Goal: Task Accomplishment & Management: Manage account settings

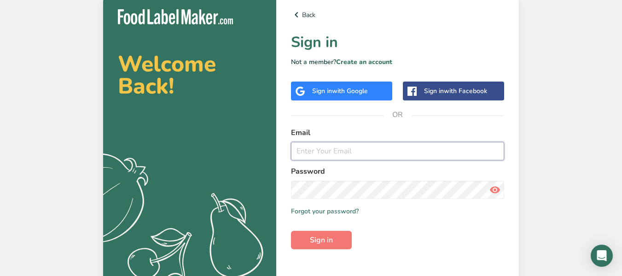
click at [379, 146] on input "email" at bounding box center [397, 151] width 213 height 18
click at [357, 147] on input "email" at bounding box center [397, 151] width 213 height 18
type input "[EMAIL_ADDRESS][DOMAIN_NAME]"
click at [492, 191] on icon at bounding box center [494, 189] width 11 height 17
click at [314, 240] on span "Sign in" at bounding box center [321, 239] width 23 height 11
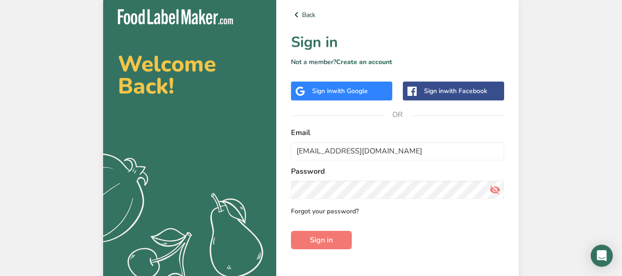
click at [322, 211] on link "Forgot your password?" at bounding box center [325, 211] width 68 height 10
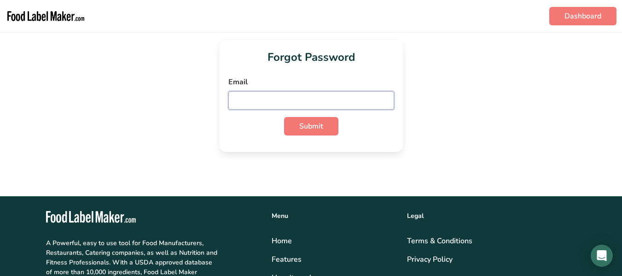
click at [372, 94] on input "email" at bounding box center [311, 100] width 166 height 18
type input "[EMAIL_ADDRESS][DOMAIN_NAME]"
click at [304, 135] on div "Forgot Password Email [EMAIL_ADDRESS][DOMAIN_NAME] Submit" at bounding box center [311, 96] width 184 height 112
click at [312, 130] on span "Submit" at bounding box center [311, 126] width 24 height 11
